Goal: Information Seeking & Learning: Check status

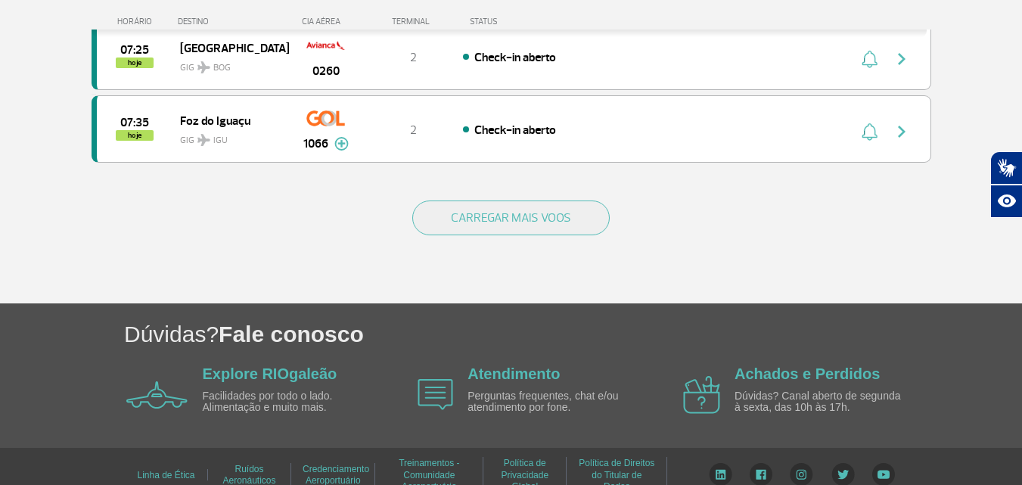
scroll to position [1564, 0]
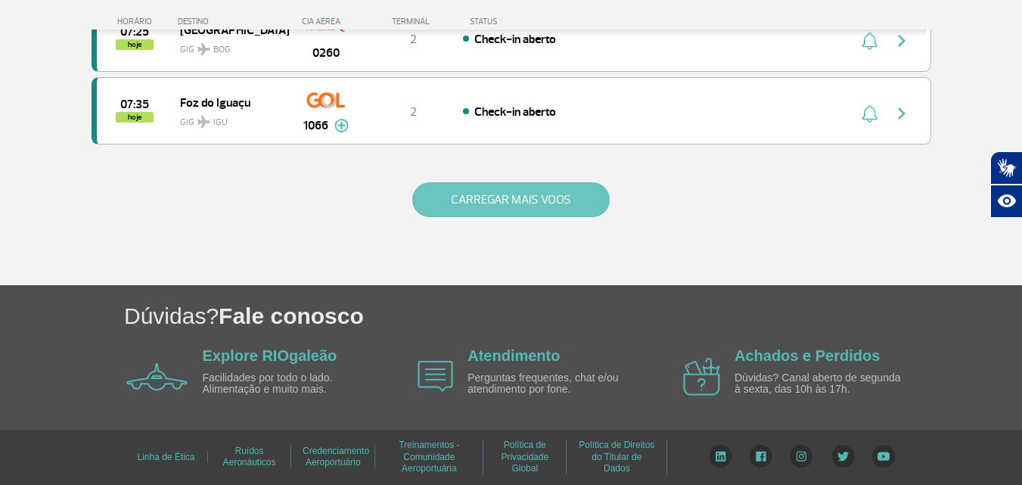
click at [484, 200] on button "CARREGAR MAIS VOOS" at bounding box center [510, 199] width 197 height 35
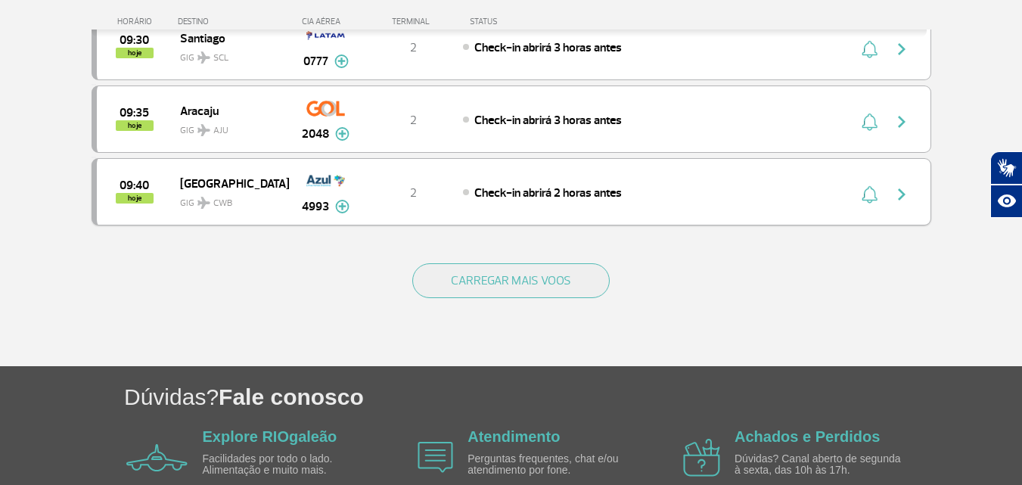
scroll to position [3017, 0]
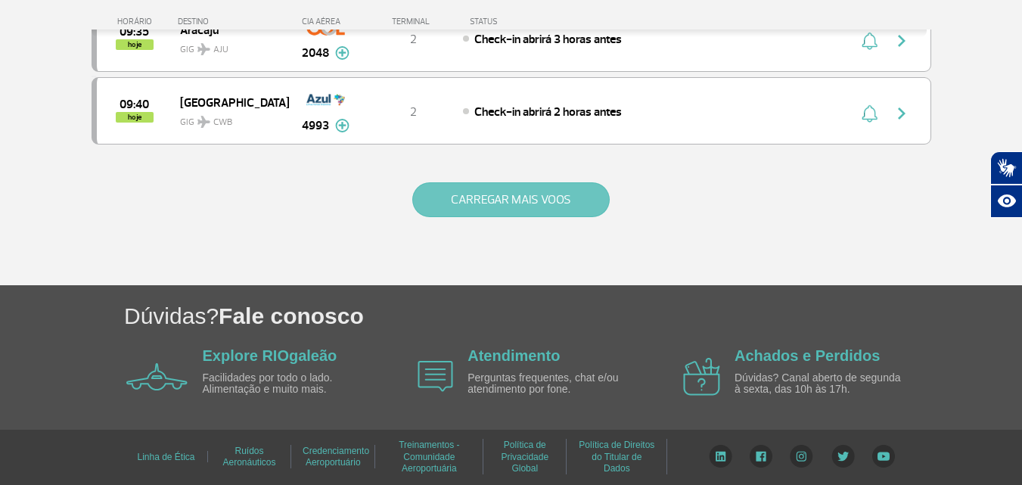
click at [500, 207] on button "CARREGAR MAIS VOOS" at bounding box center [510, 199] width 197 height 35
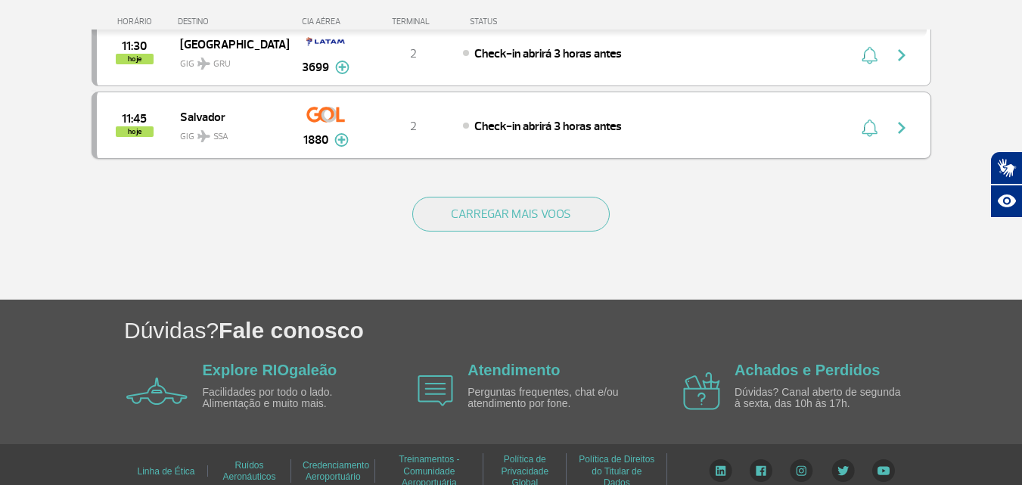
scroll to position [4469, 0]
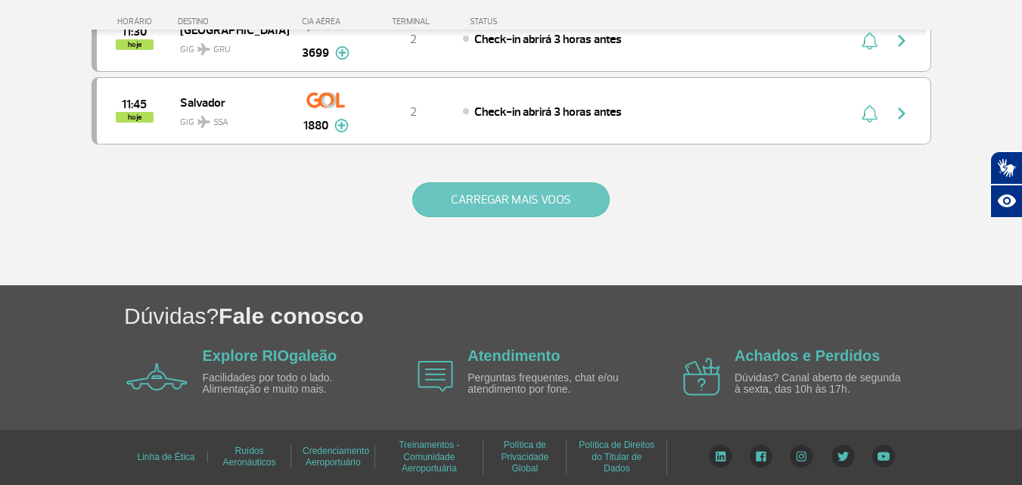
click at [515, 185] on button "CARREGAR MAIS VOOS" at bounding box center [510, 199] width 197 height 35
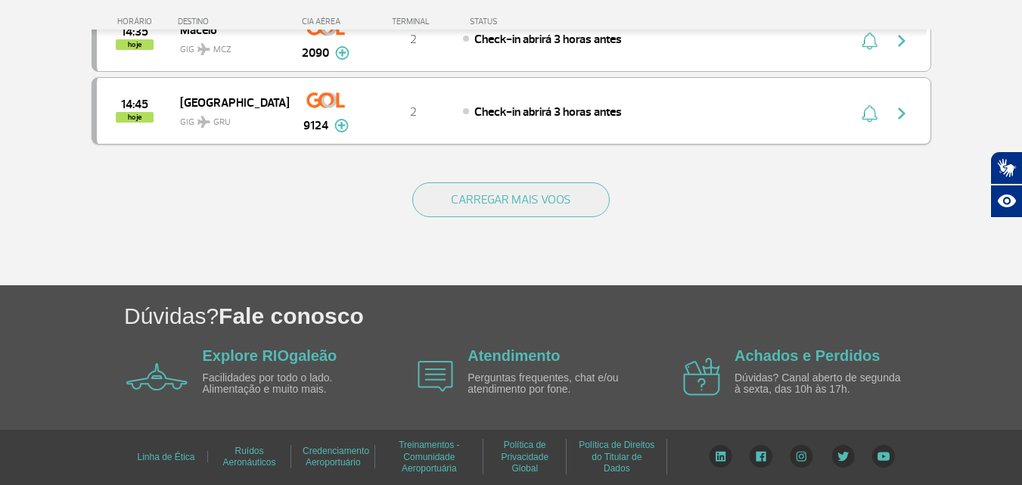
click at [506, 200] on button "CARREGAR MAIS VOOS" at bounding box center [510, 199] width 197 height 35
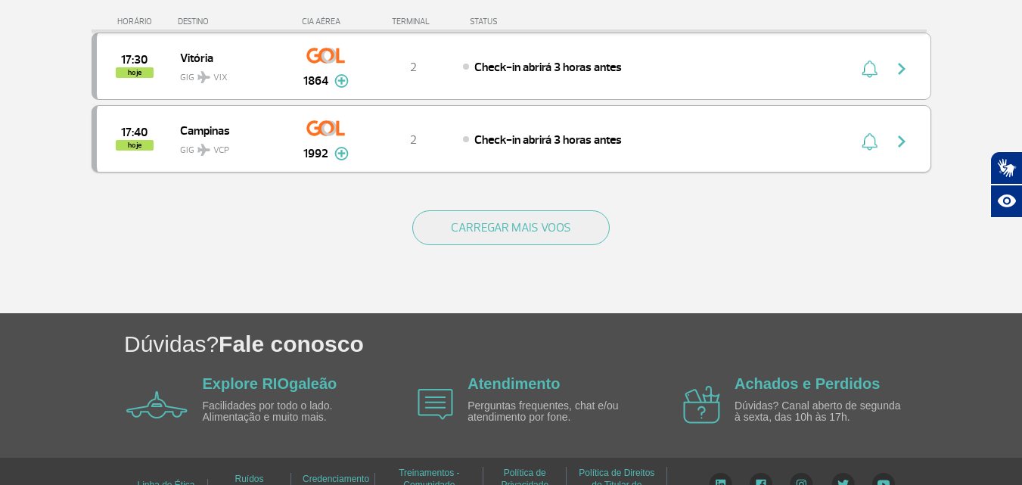
scroll to position [7363, 0]
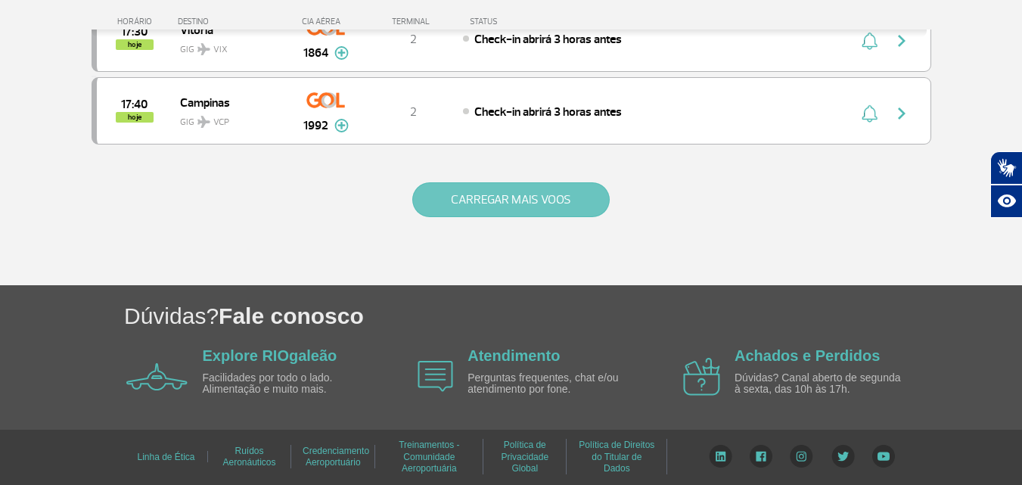
click at [500, 206] on button "CARREGAR MAIS VOOS" at bounding box center [510, 199] width 197 height 35
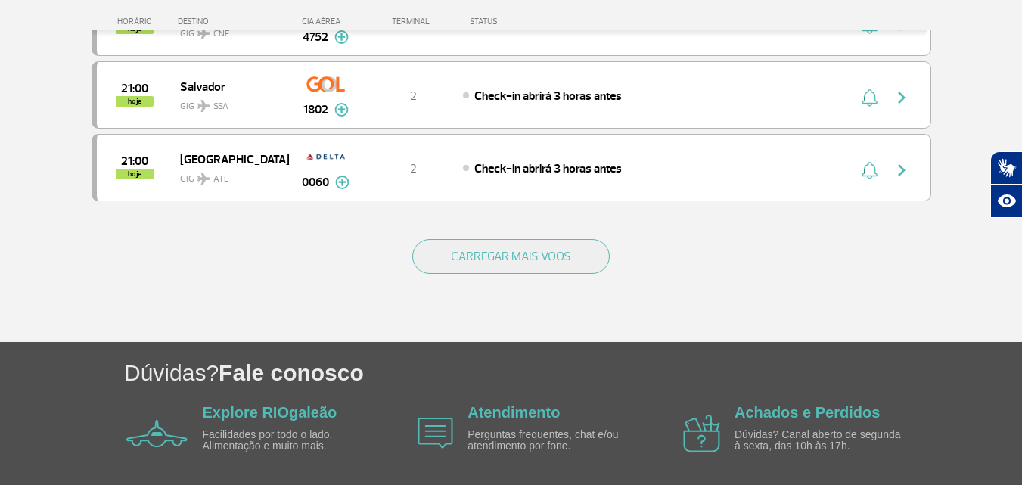
scroll to position [8800, 0]
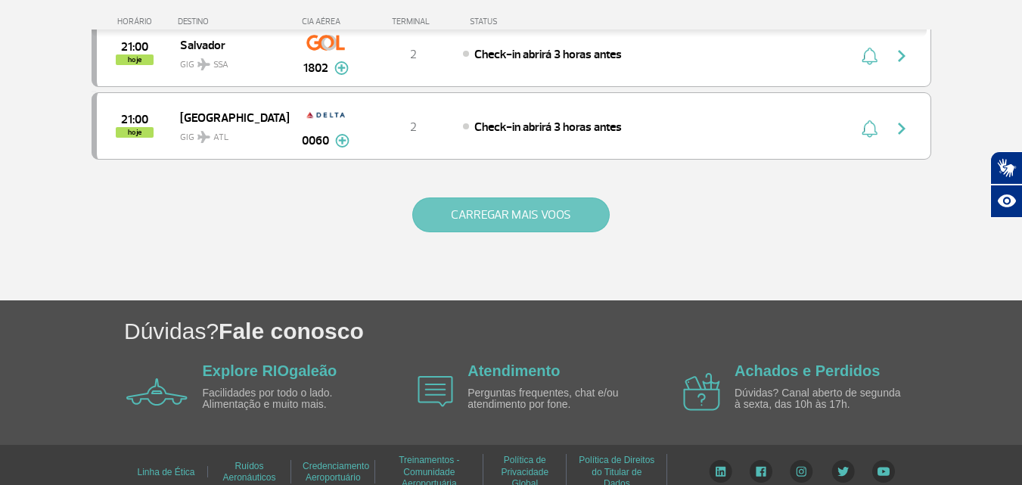
click at [496, 206] on button "CARREGAR MAIS VOOS" at bounding box center [510, 214] width 197 height 35
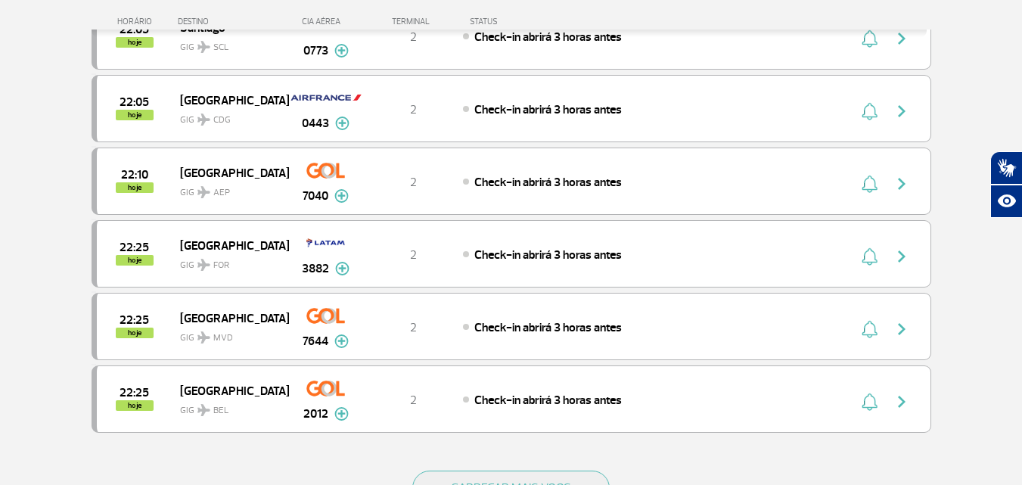
scroll to position [10086, 0]
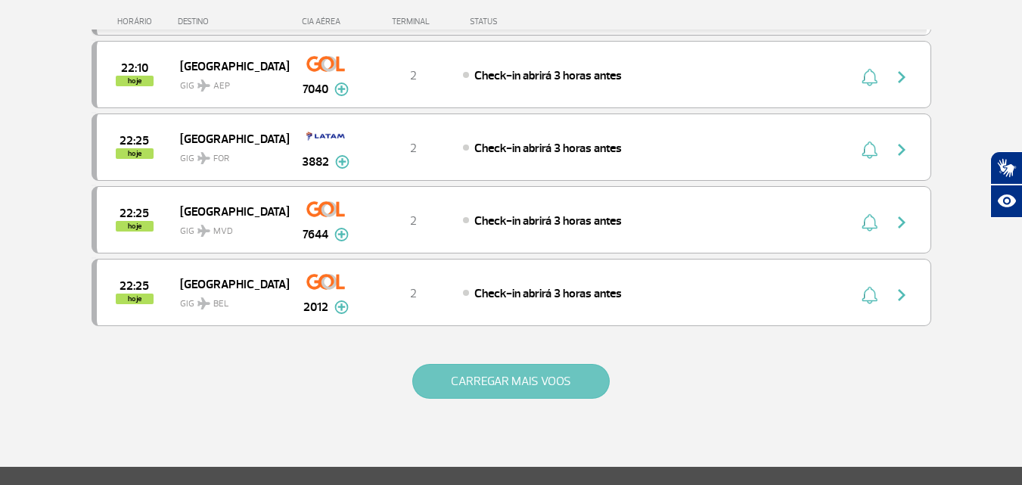
click at [517, 378] on button "CARREGAR MAIS VOOS" at bounding box center [510, 381] width 197 height 35
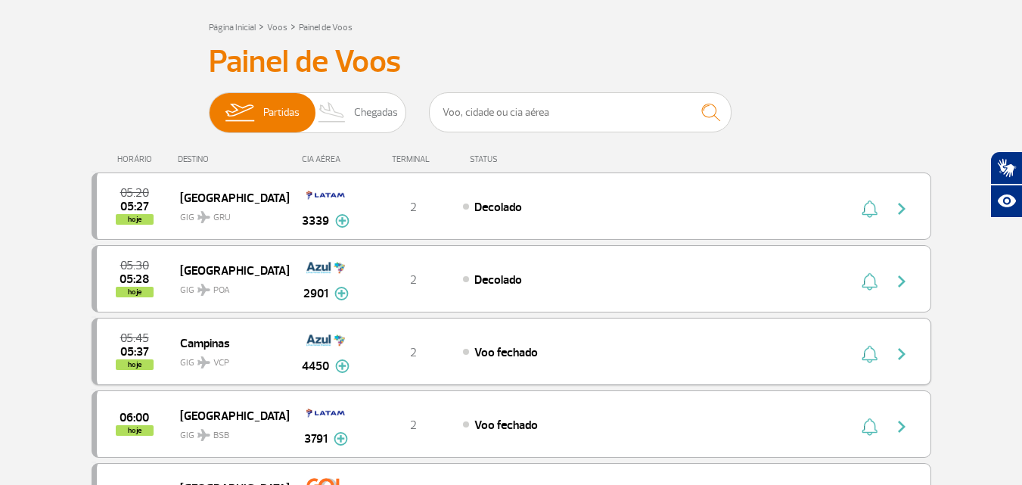
scroll to position [0, 0]
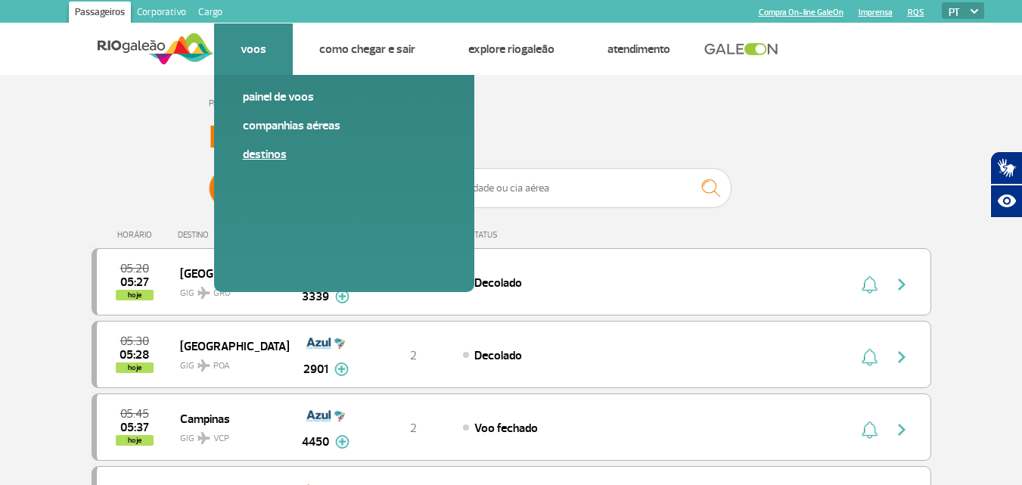
click at [266, 156] on link "Destinos" at bounding box center [344, 154] width 203 height 17
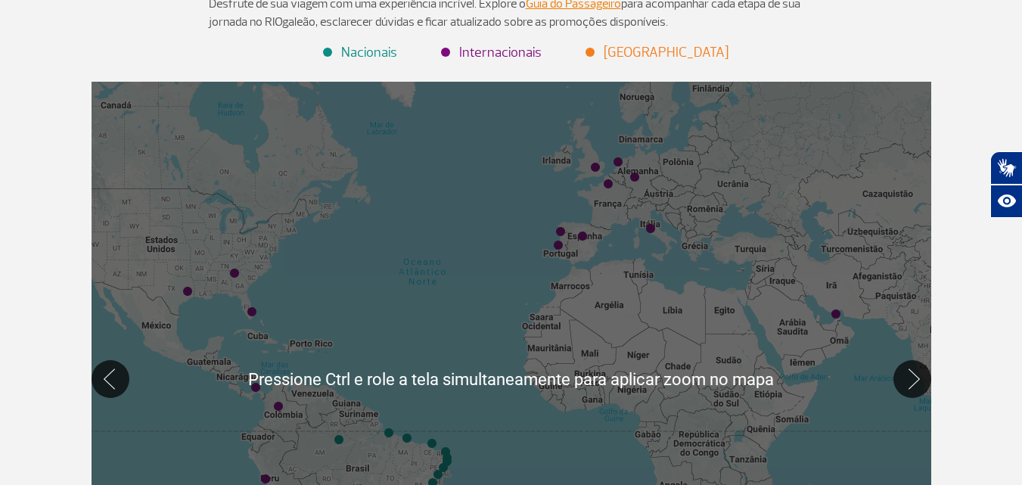
scroll to position [227, 0]
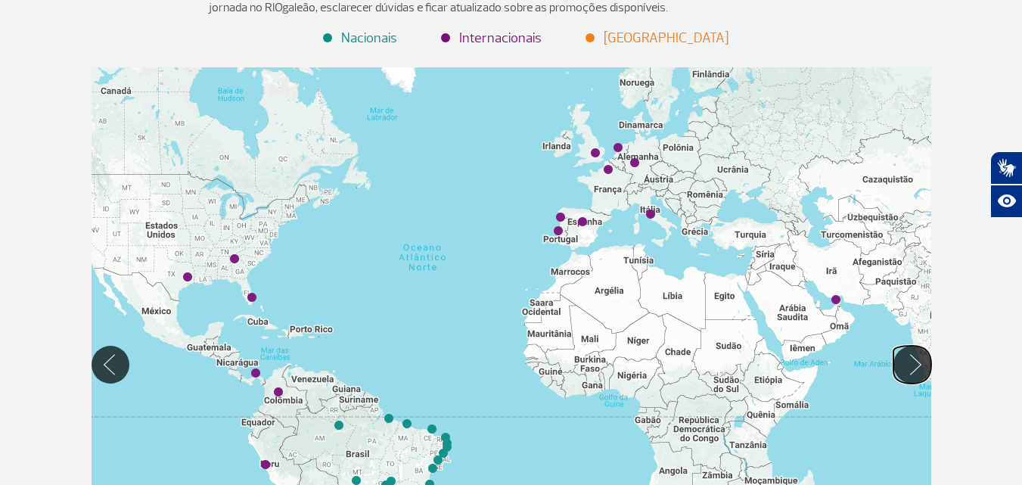
click at [908, 371] on button "Mover para direita" at bounding box center [912, 365] width 38 height 38
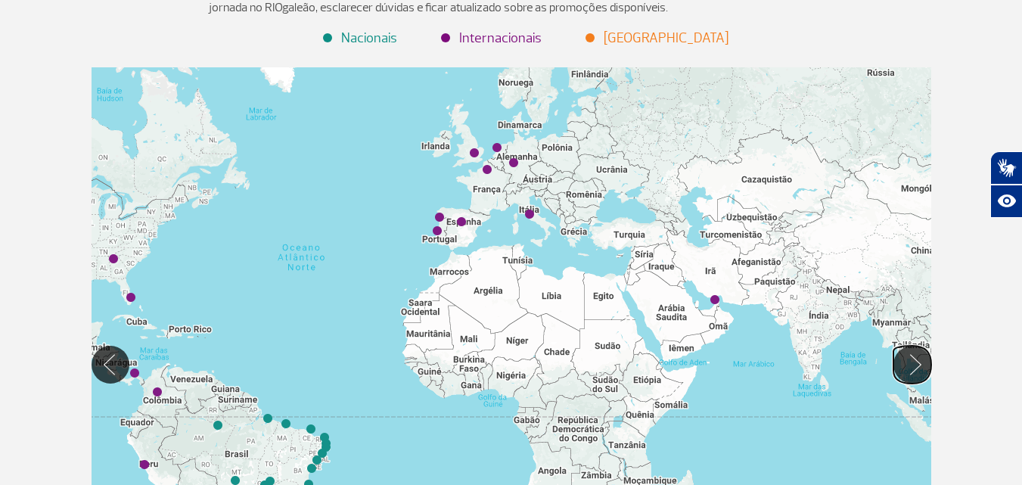
click at [907, 375] on button "Mover para direita" at bounding box center [912, 365] width 38 height 38
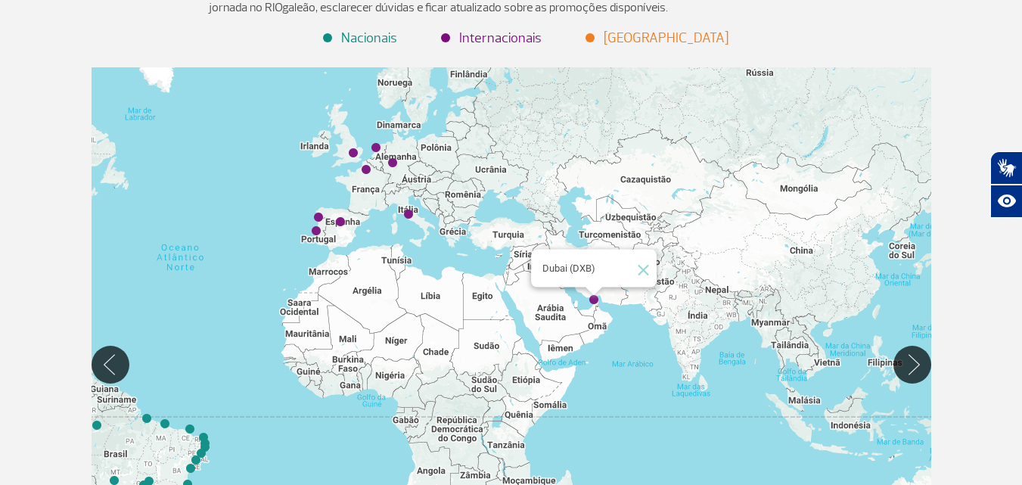
click at [592, 303] on img "Dubai (DXB)" at bounding box center [593, 300] width 9 height 9
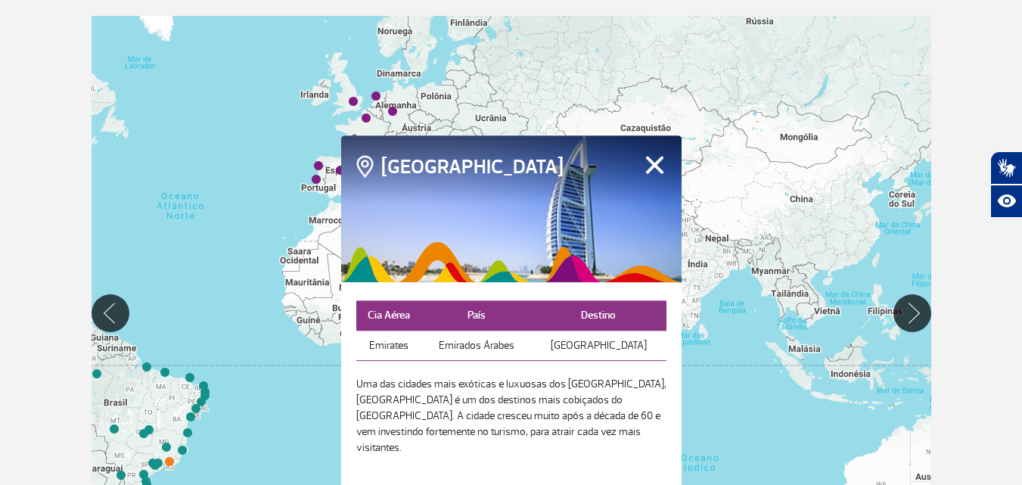
scroll to position [378, 0]
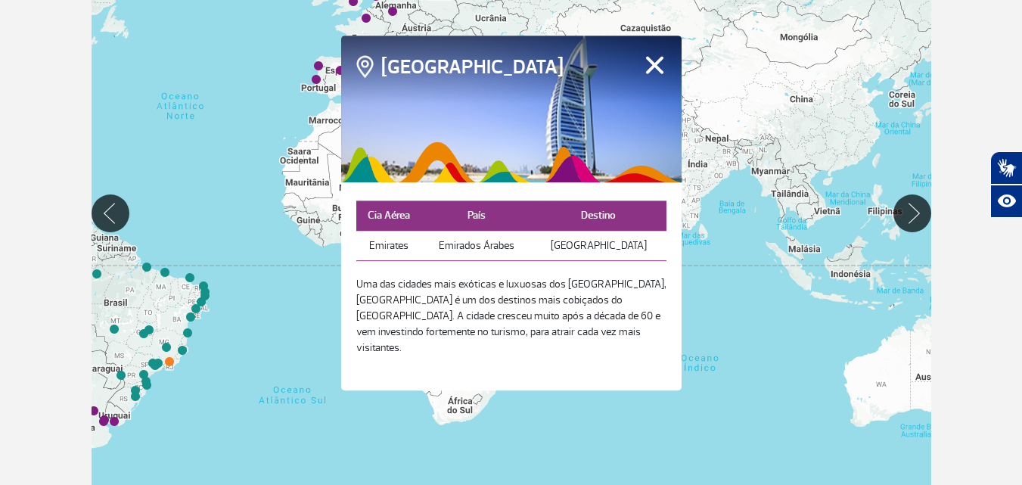
click at [651, 75] on button "Fechar" at bounding box center [654, 65] width 23 height 20
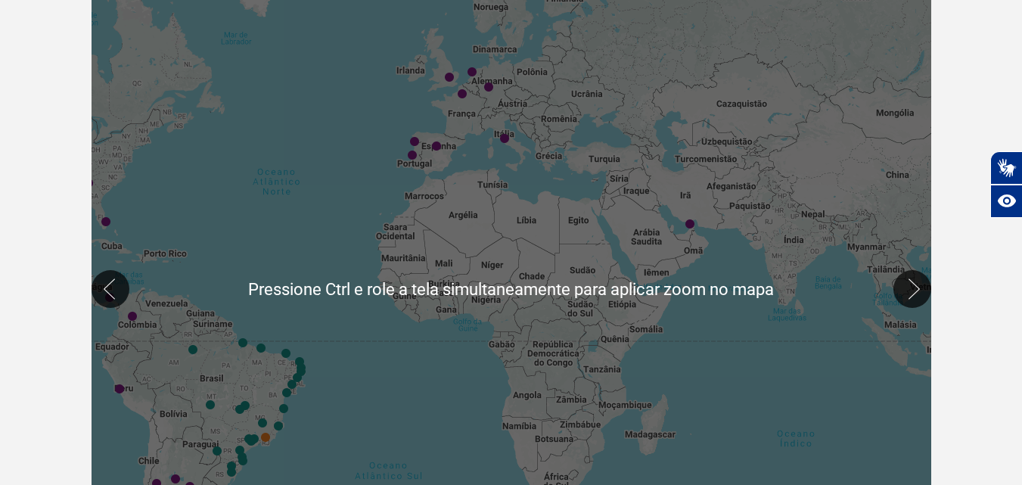
scroll to position [227, 0]
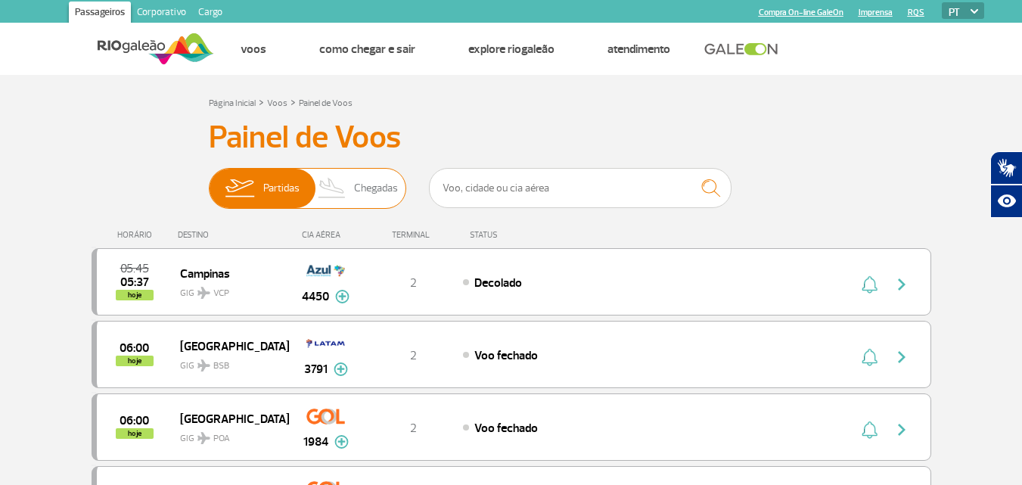
click at [374, 188] on span "Chegadas" at bounding box center [376, 188] width 44 height 39
click at [209, 181] on input "Partidas Chegadas" at bounding box center [209, 181] width 0 height 0
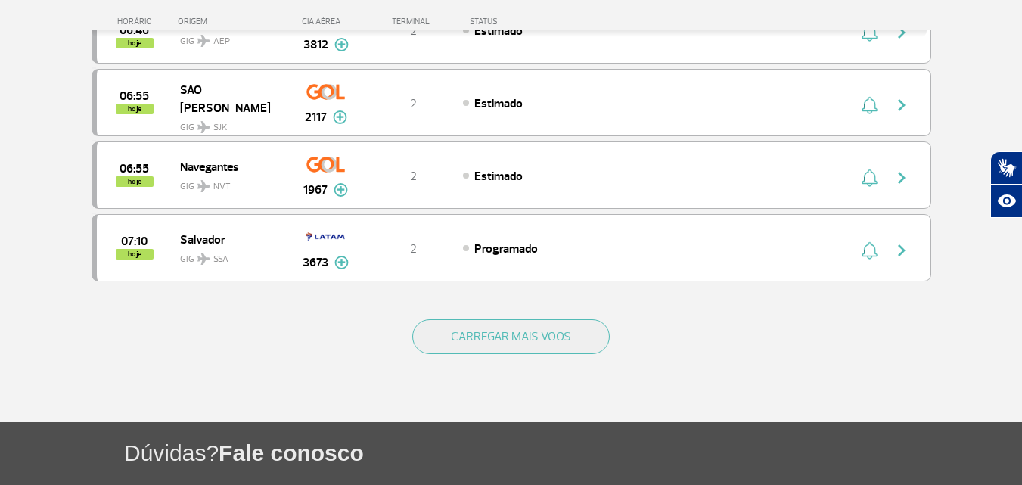
scroll to position [1437, 0]
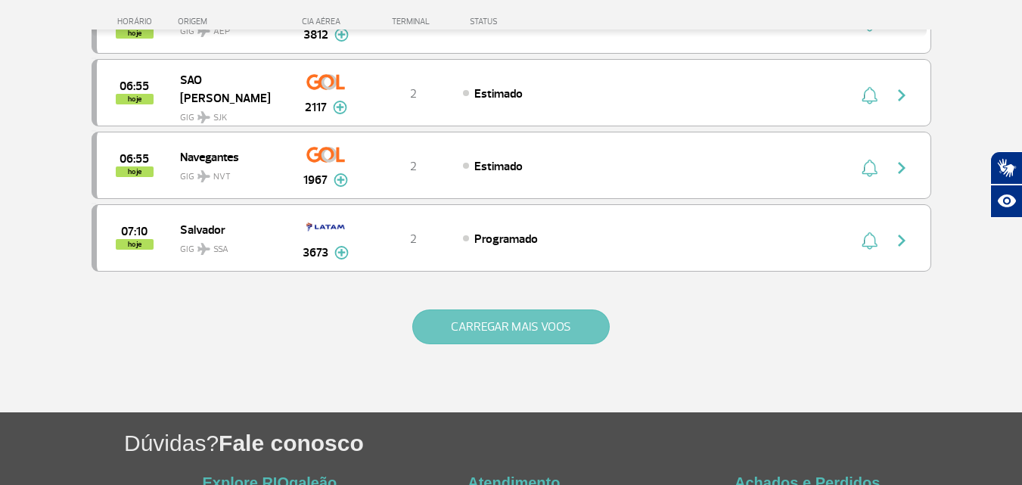
click at [548, 325] on button "CARREGAR MAIS VOOS" at bounding box center [510, 326] width 197 height 35
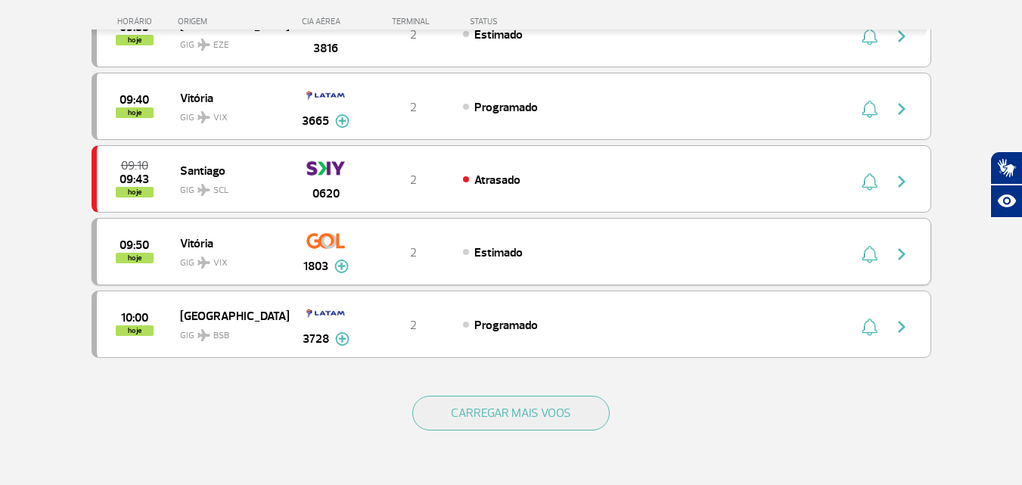
scroll to position [2874, 0]
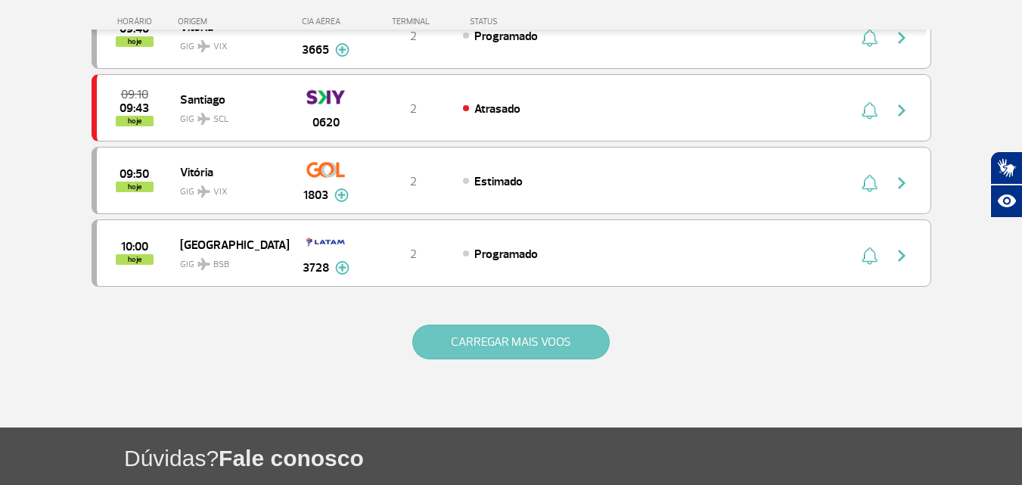
click at [533, 334] on button "CARREGAR MAIS VOOS" at bounding box center [510, 342] width 197 height 35
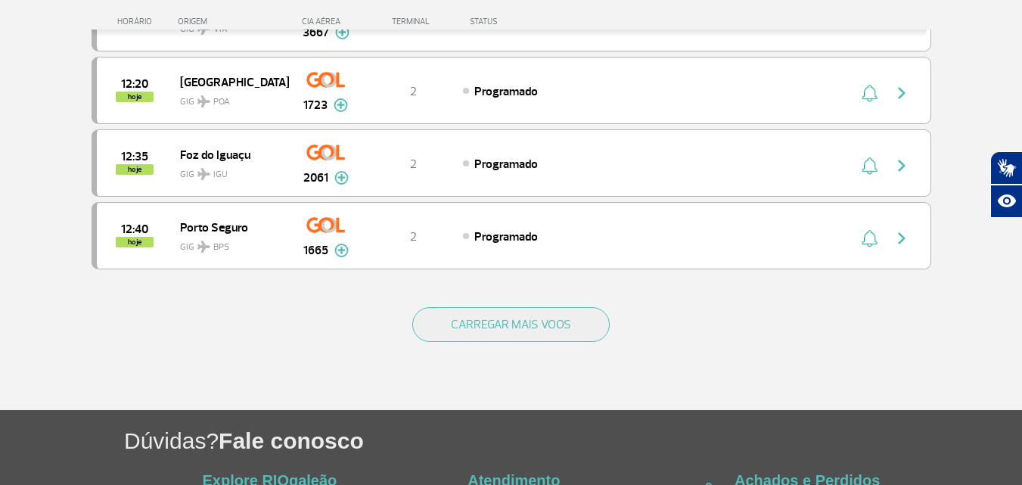
scroll to position [4387, 0]
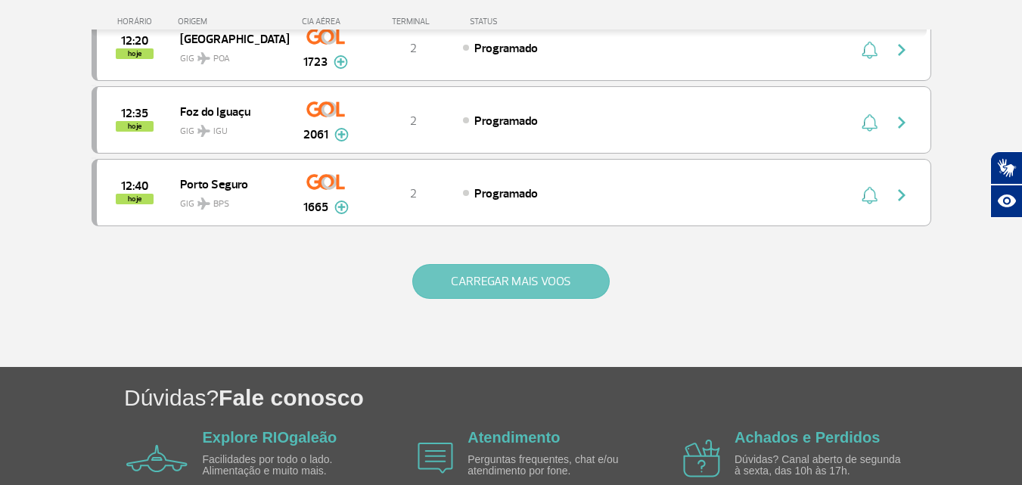
click at [544, 275] on button "CARREGAR MAIS VOOS" at bounding box center [510, 281] width 197 height 35
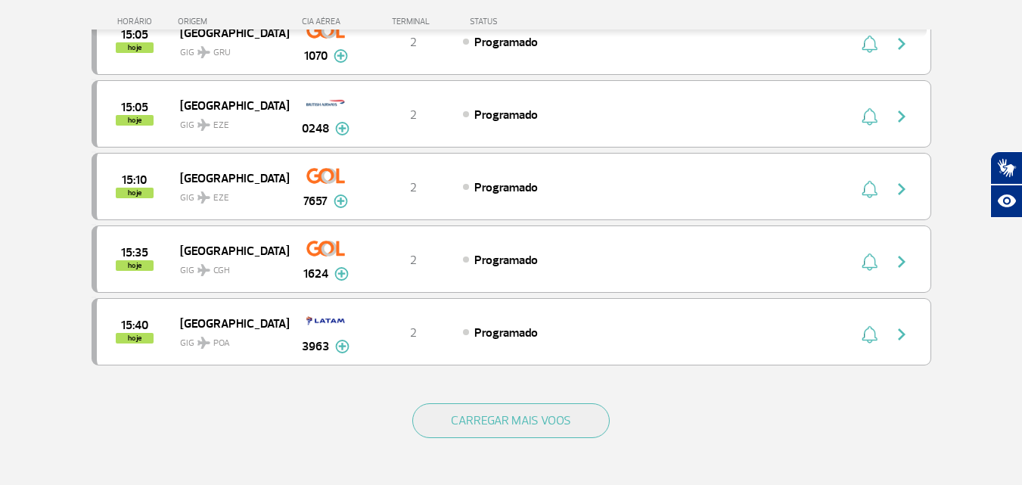
scroll to position [5749, 0]
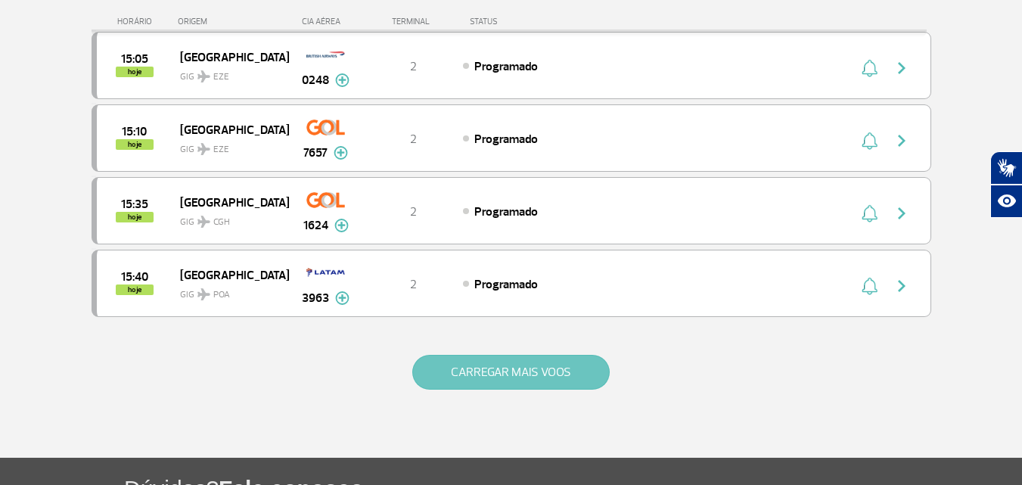
click at [529, 357] on button "CARREGAR MAIS VOOS" at bounding box center [510, 372] width 197 height 35
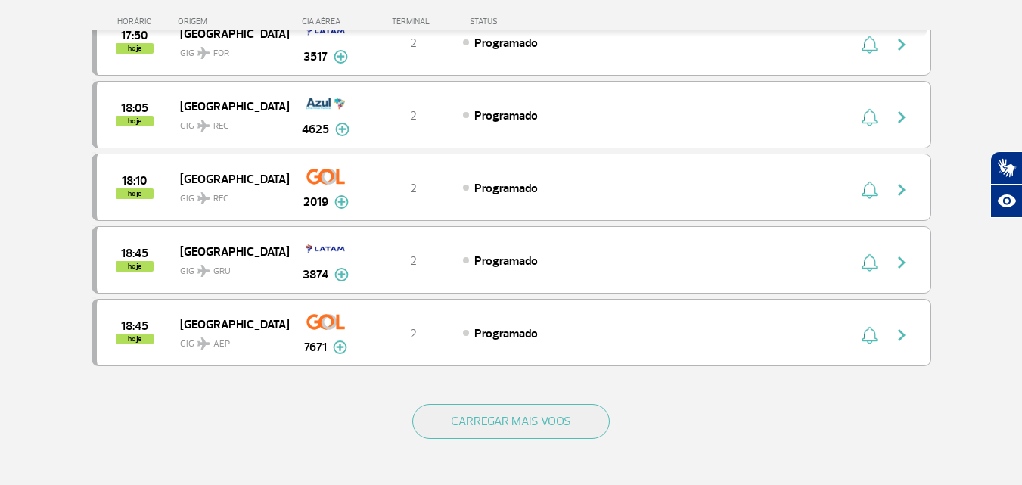
scroll to position [7186, 0]
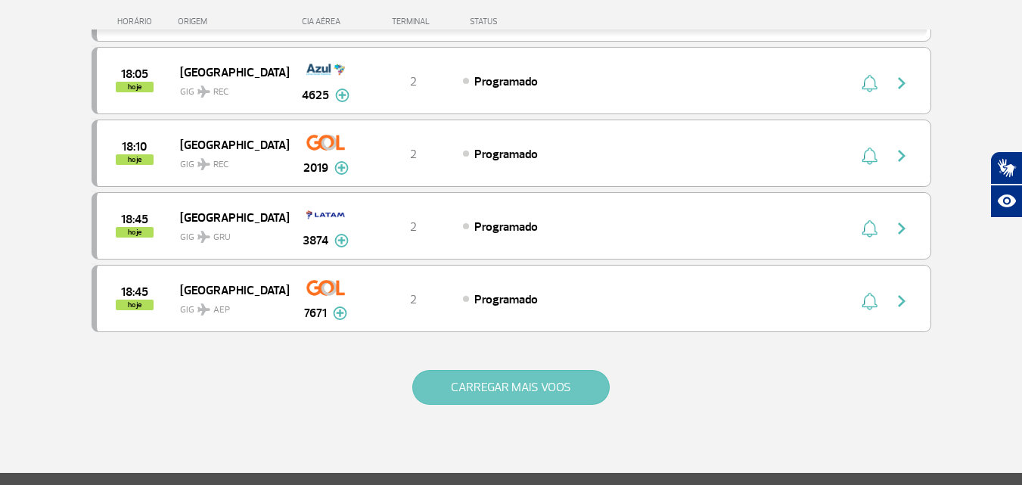
click at [526, 377] on button "CARREGAR MAIS VOOS" at bounding box center [510, 387] width 197 height 35
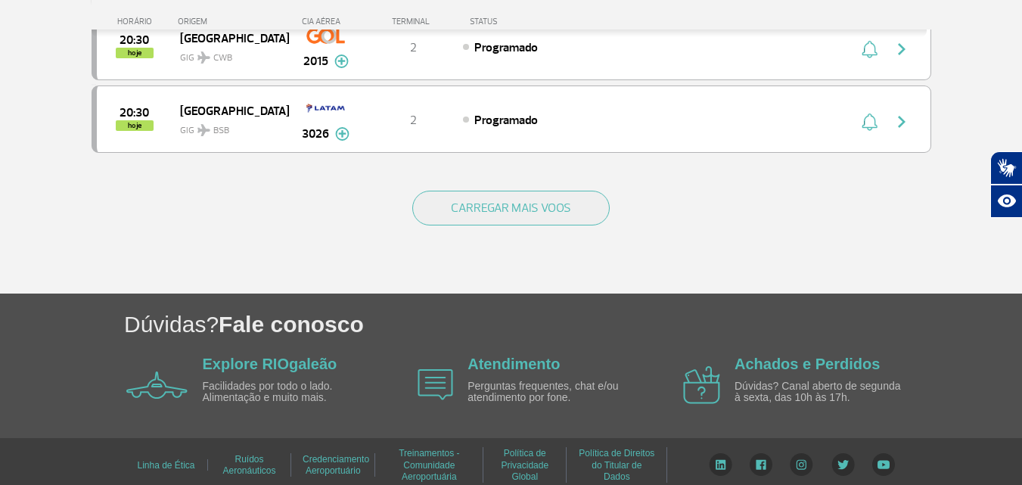
scroll to position [8826, 0]
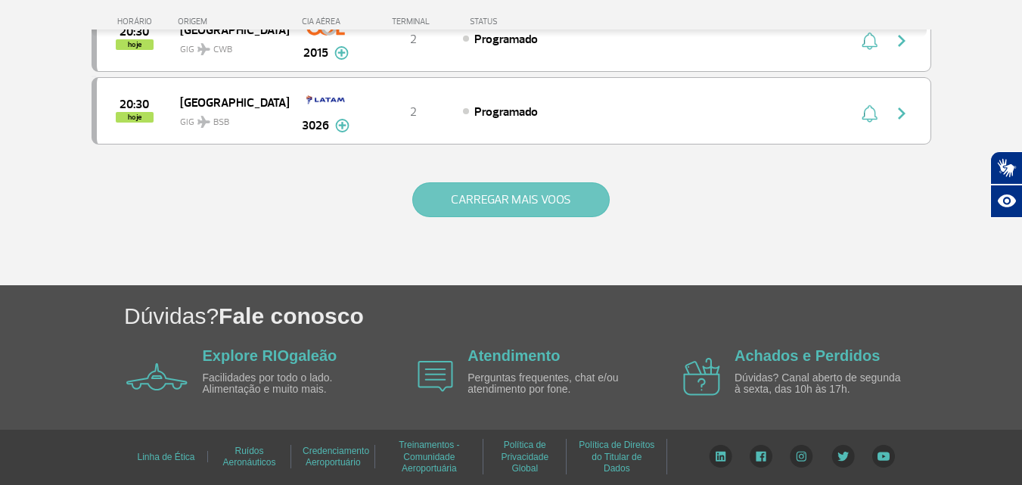
click at [514, 211] on button "CARREGAR MAIS VOOS" at bounding box center [510, 199] width 197 height 35
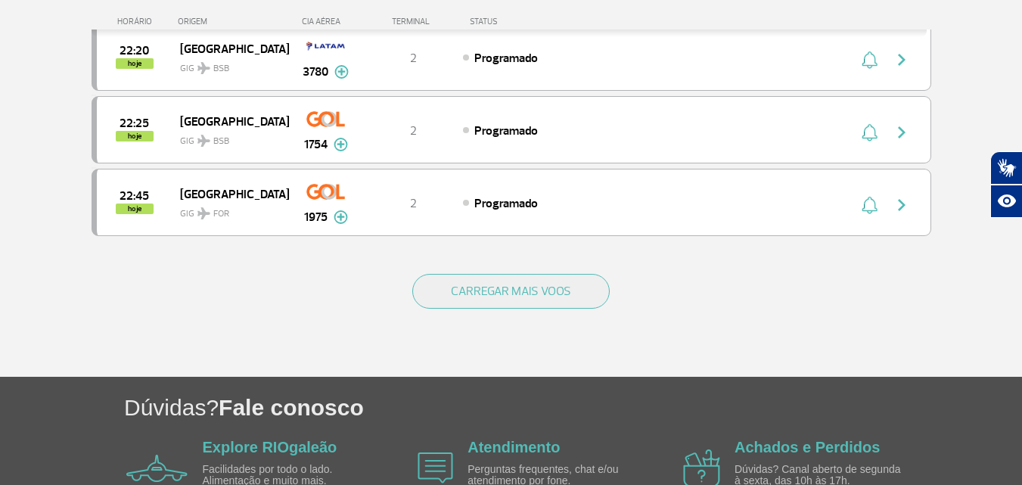
scroll to position [10188, 0]
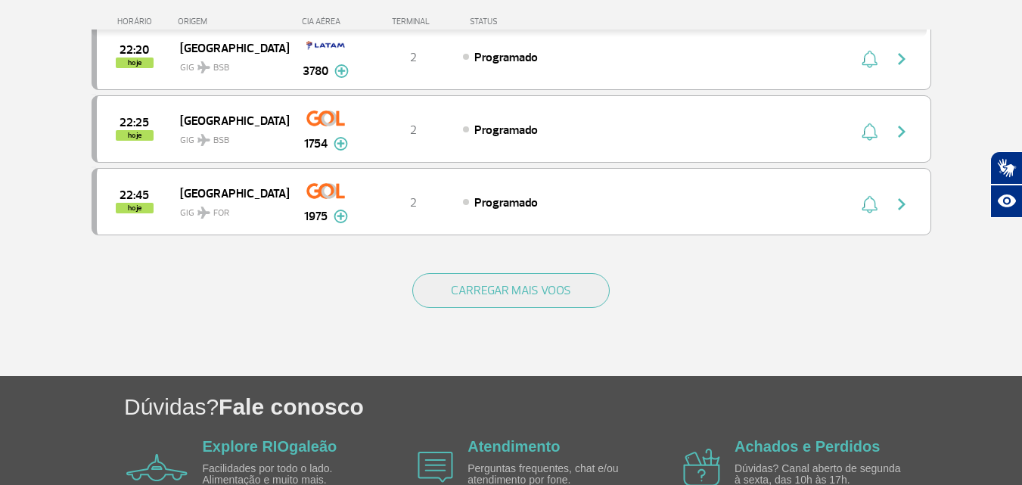
click at [544, 279] on button "CARREGAR MAIS VOOS" at bounding box center [510, 290] width 197 height 35
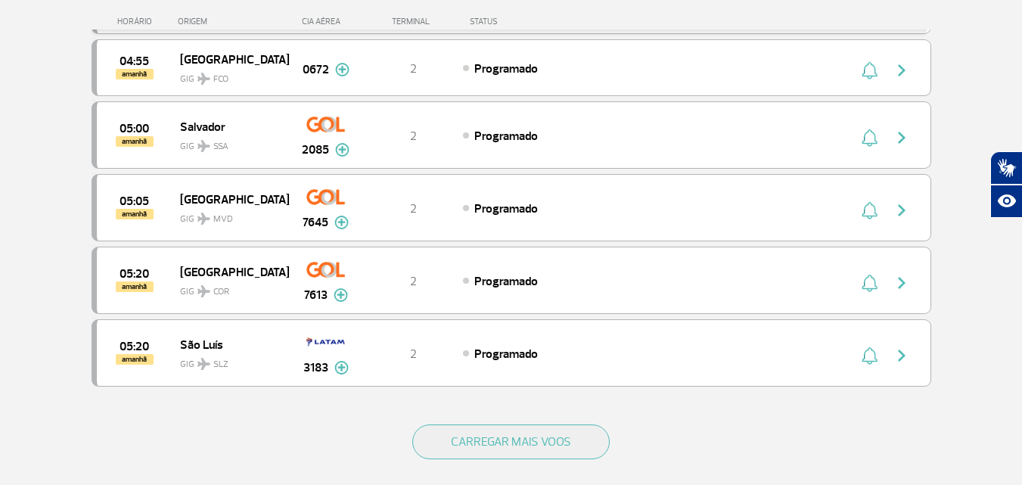
scroll to position [11549, 0]
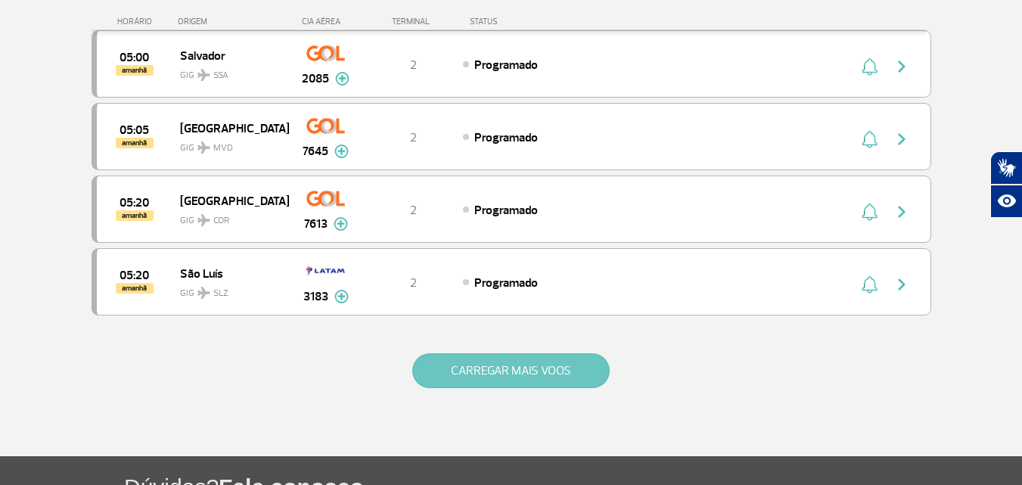
click at [535, 365] on button "CARREGAR MAIS VOOS" at bounding box center [510, 370] width 197 height 35
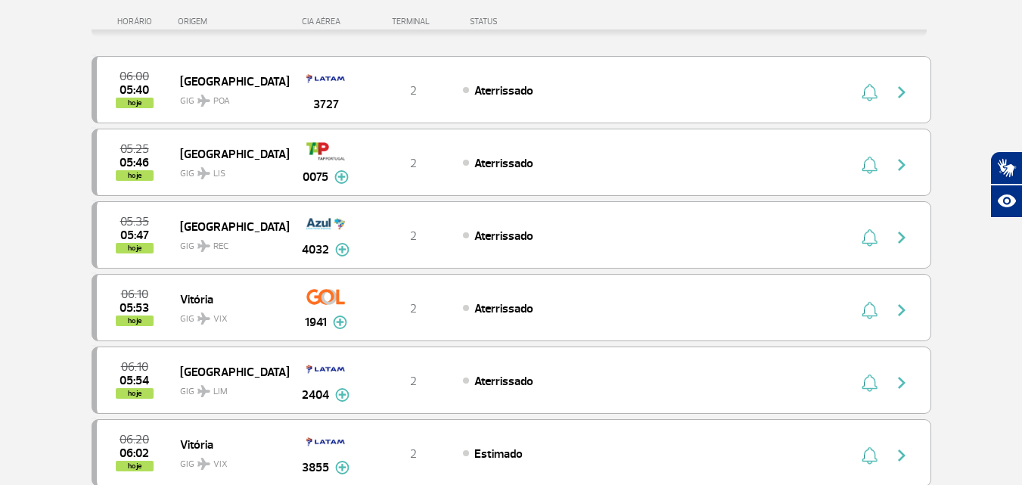
scroll to position [0, 0]
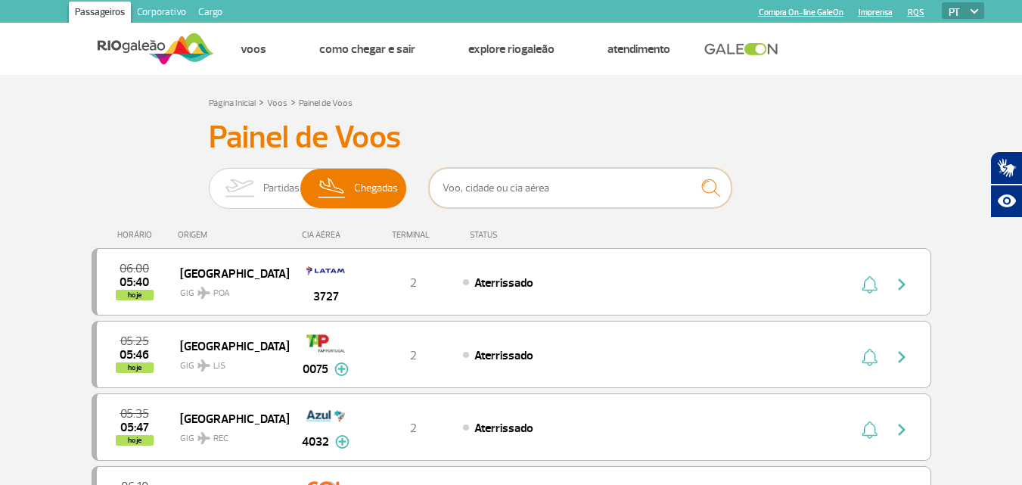
click at [505, 194] on input "text" at bounding box center [580, 188] width 303 height 40
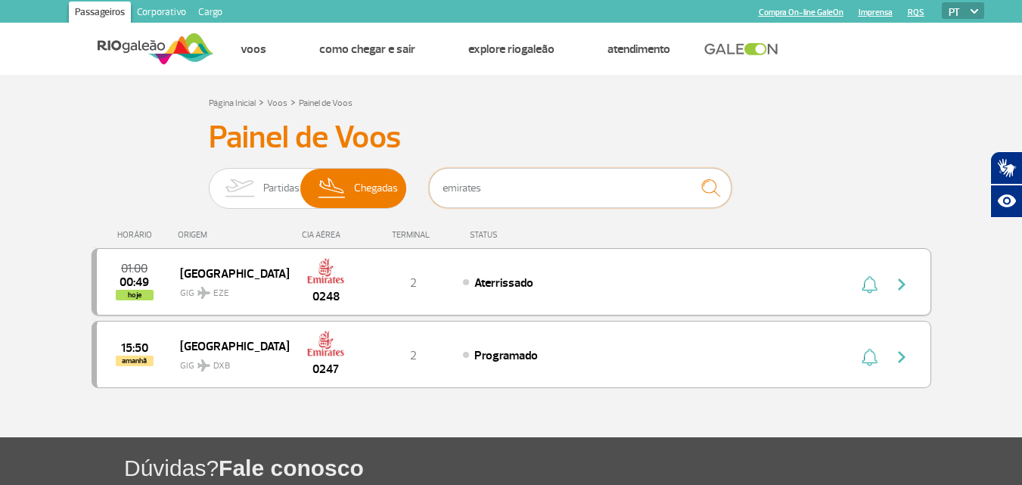
type input "emirates"
click at [898, 284] on img "button" at bounding box center [902, 284] width 18 height 18
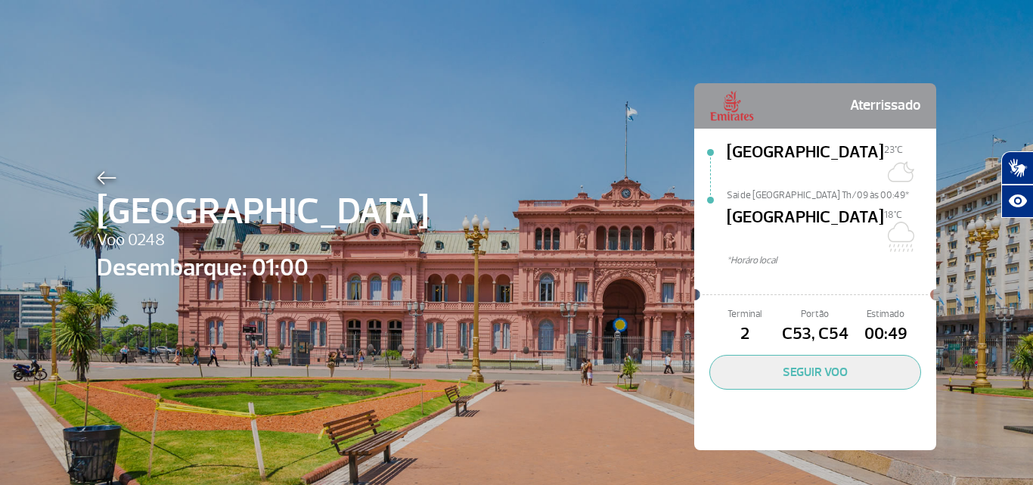
click at [561, 129] on div "[GEOGRAPHIC_DATA] Voo 0248 Desembarque: 01:00 Aterrissado [GEOGRAPHIC_DATA] 23°…" at bounding box center [516, 244] width 862 height 488
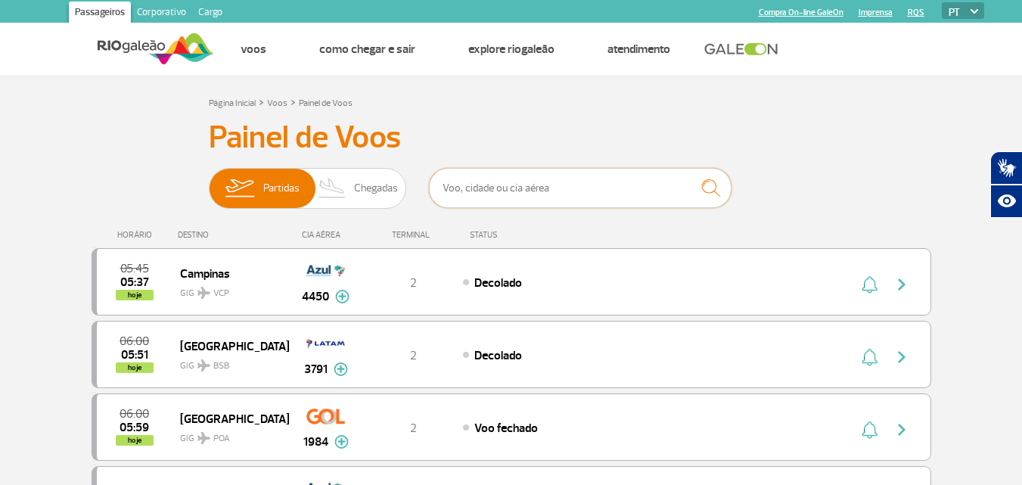
click at [464, 197] on input "text" at bounding box center [580, 188] width 303 height 40
type input "emirates"
